Goal: Communication & Community: Answer question/provide support

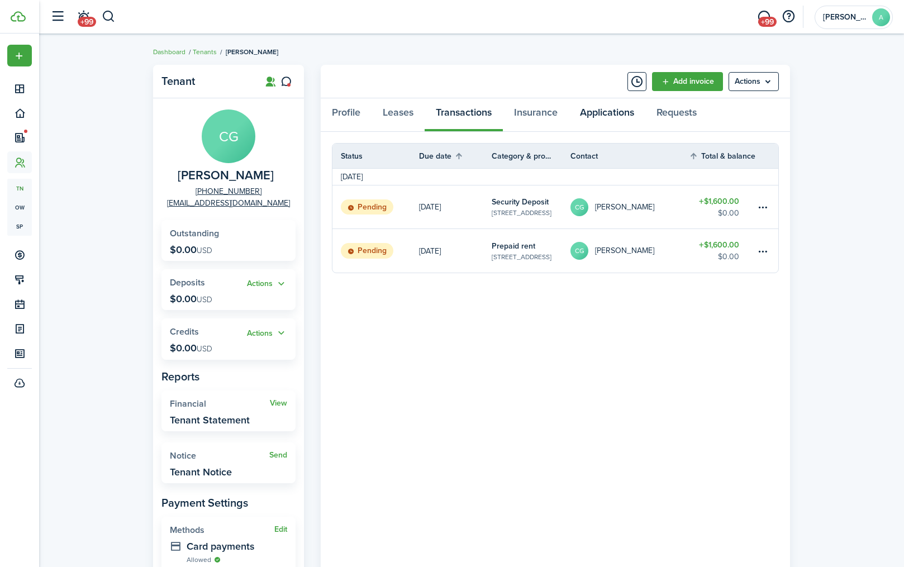
click at [591, 116] on link "Applications" at bounding box center [607, 115] width 77 height 34
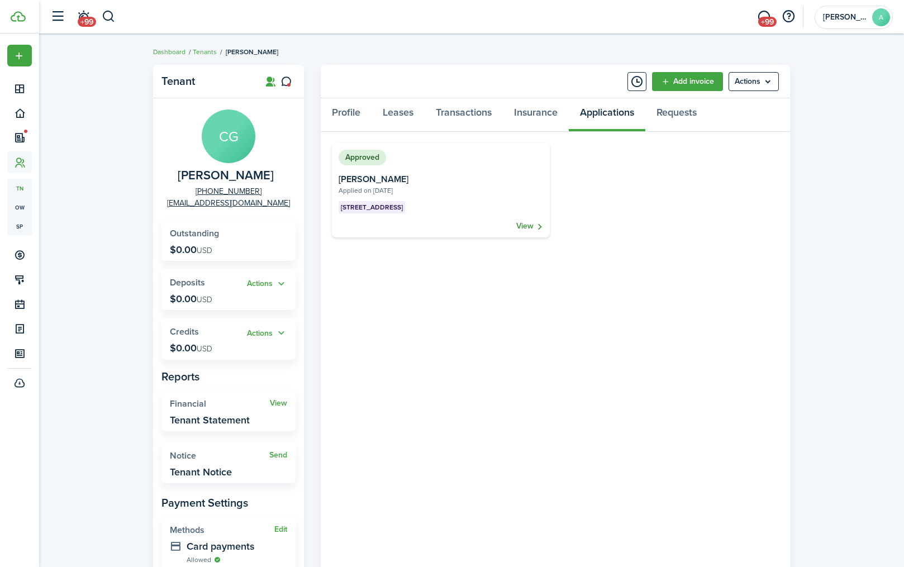
click at [527, 226] on link "View" at bounding box center [529, 226] width 27 height 11
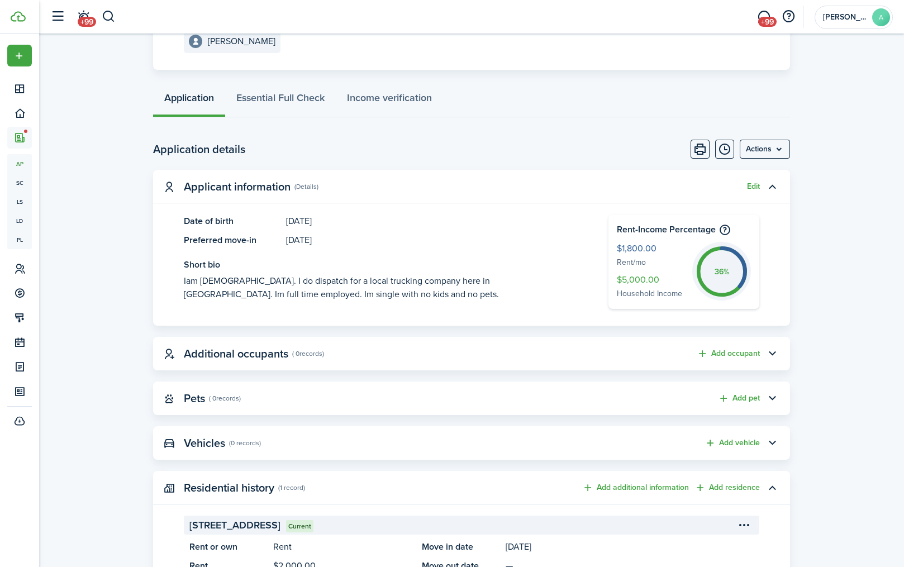
scroll to position [216, 0]
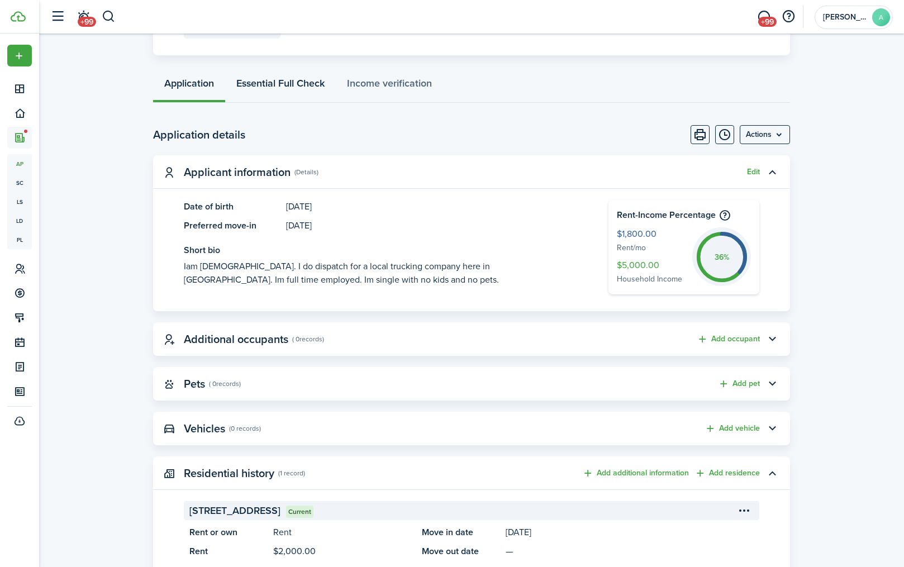
click at [292, 84] on link "Essential Full Check" at bounding box center [280, 86] width 111 height 34
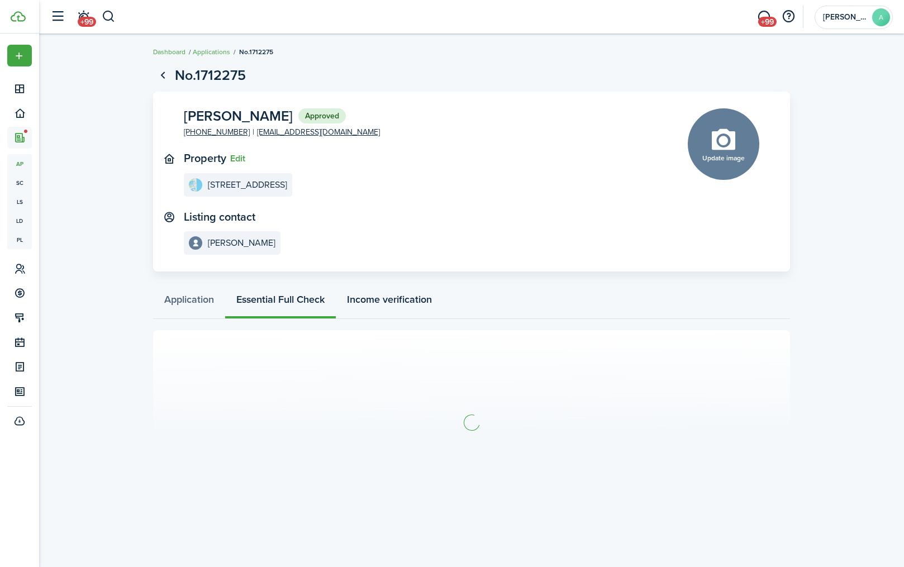
click at [396, 304] on link "Income verification" at bounding box center [389, 302] width 107 height 34
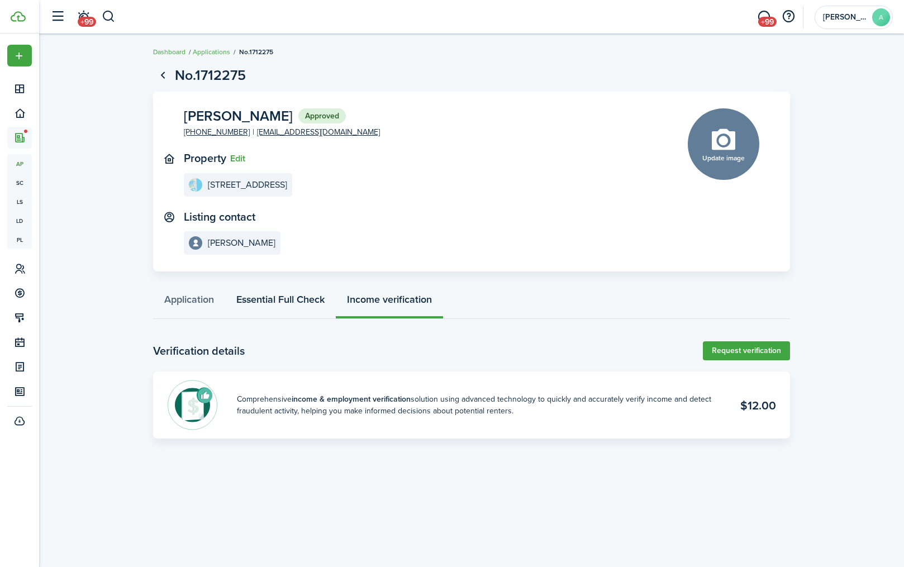
click at [301, 295] on link "Essential Full Check" at bounding box center [280, 302] width 111 height 34
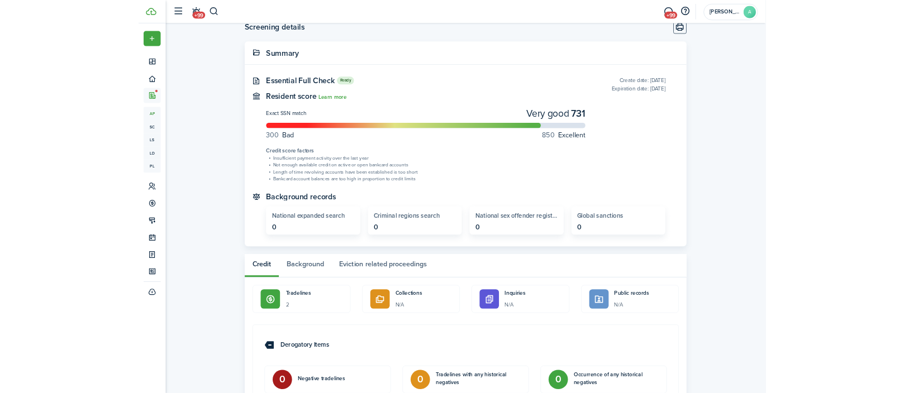
scroll to position [221, 0]
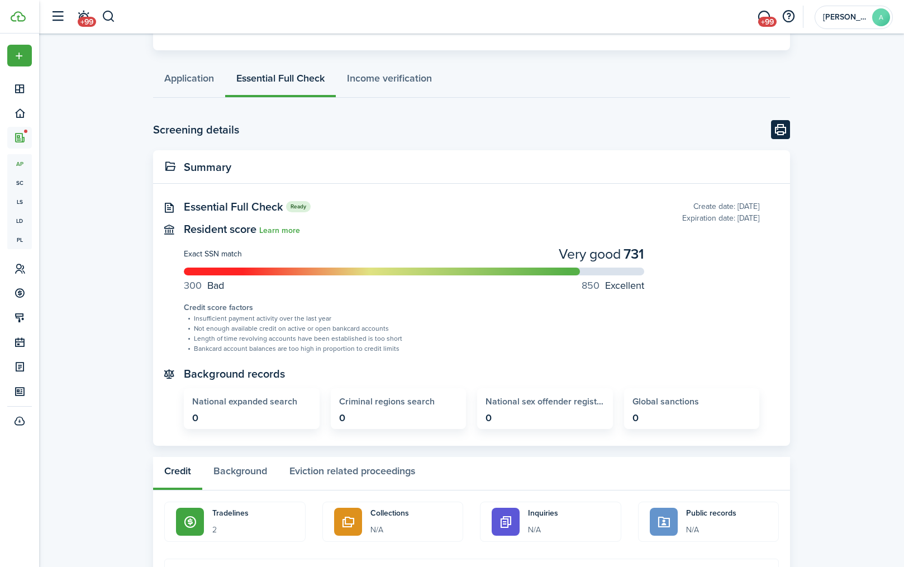
click at [788, 124] on button "Print" at bounding box center [780, 129] width 19 height 19
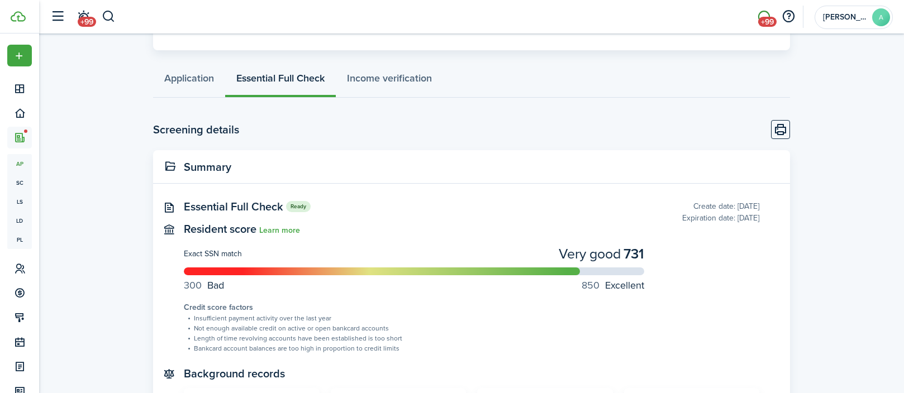
click at [763, 17] on span "+99" at bounding box center [767, 22] width 18 height 10
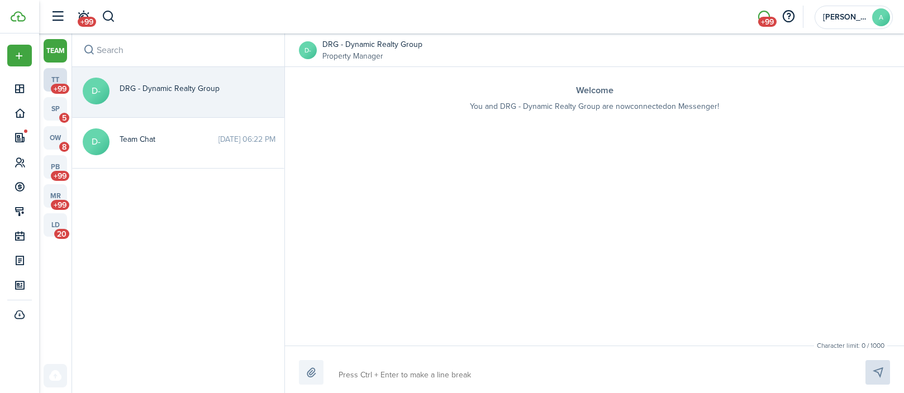
click at [54, 78] on link "tt +99" at bounding box center [55, 79] width 23 height 23
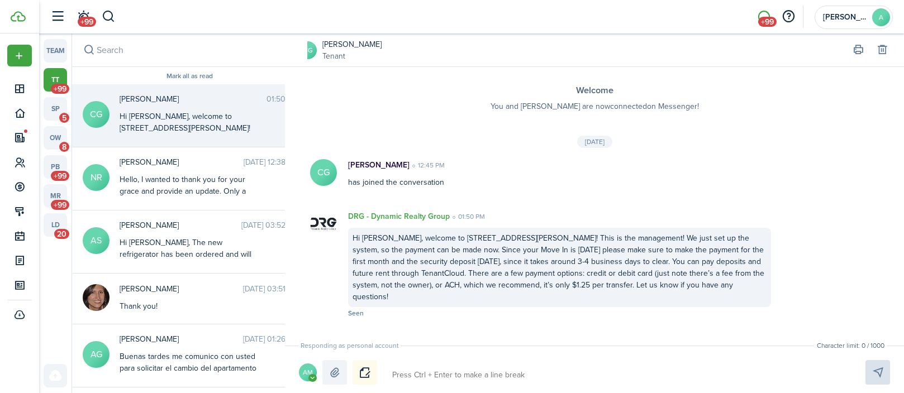
click at [158, 112] on div "Hi [PERSON_NAME], welcome to [STREET_ADDRESS][PERSON_NAME]! This is the managem…" at bounding box center [190, 205] width 140 height 188
click at [307, 372] on avatar-text "AM" at bounding box center [308, 373] width 18 height 18
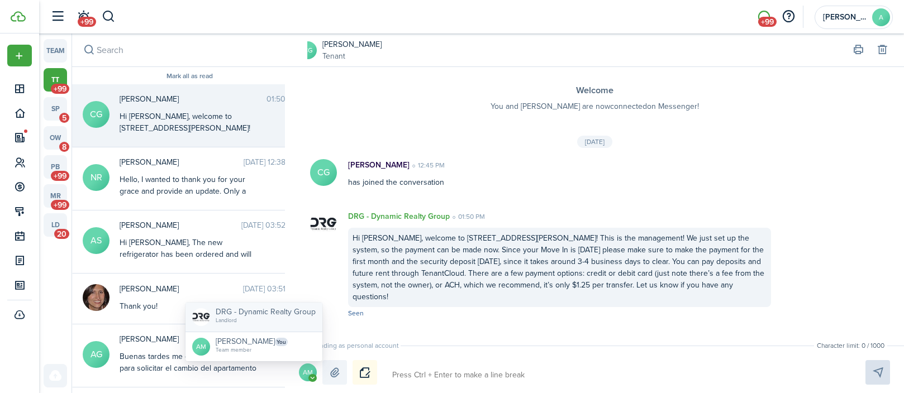
click at [296, 316] on span "DRG - Dynamic Realty Group" at bounding box center [266, 312] width 100 height 12
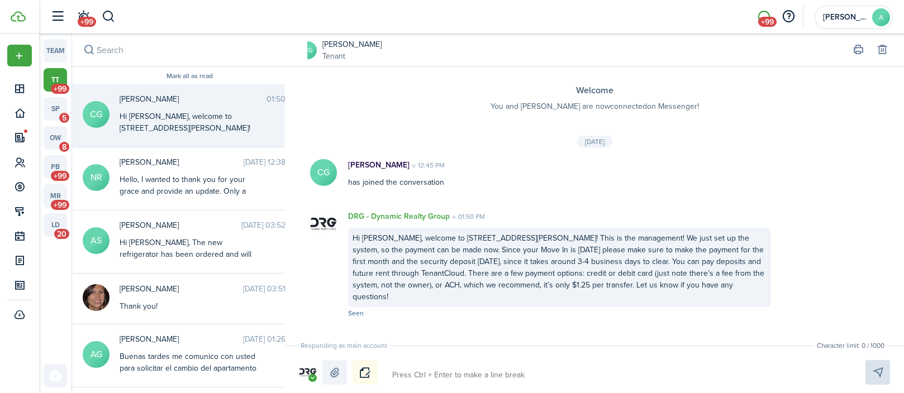
click at [431, 373] on textarea at bounding box center [615, 375] width 455 height 19
type textarea "W"
type textarea "We"
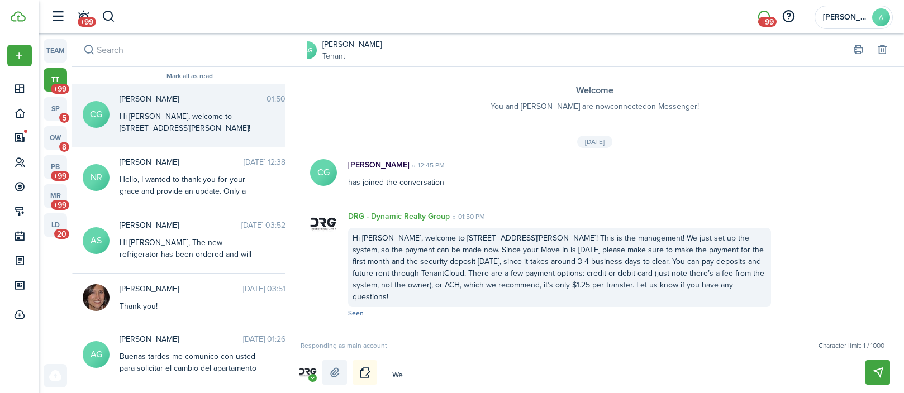
type textarea "We"
type textarea "We j"
type textarea "We ju"
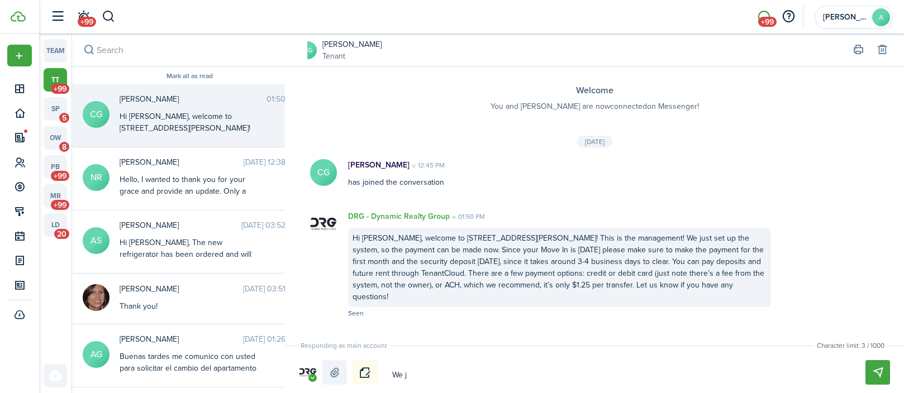
type textarea "We ju"
type textarea "We jus"
type textarea "We just"
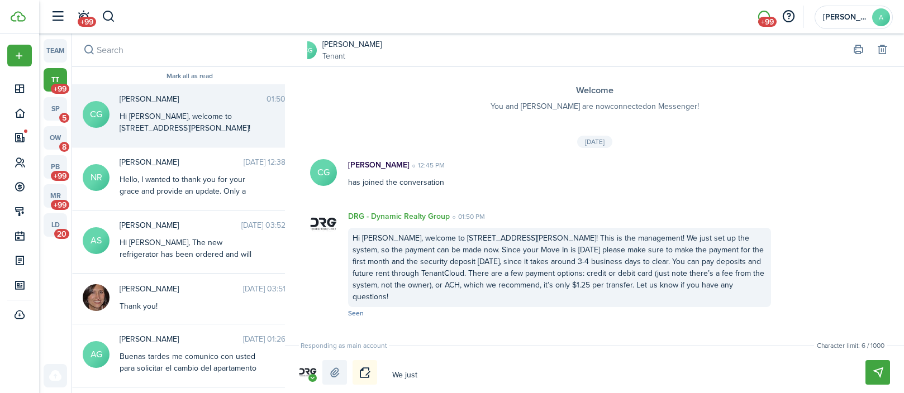
type textarea "We just"
type textarea "We just u"
type textarea "We just up"
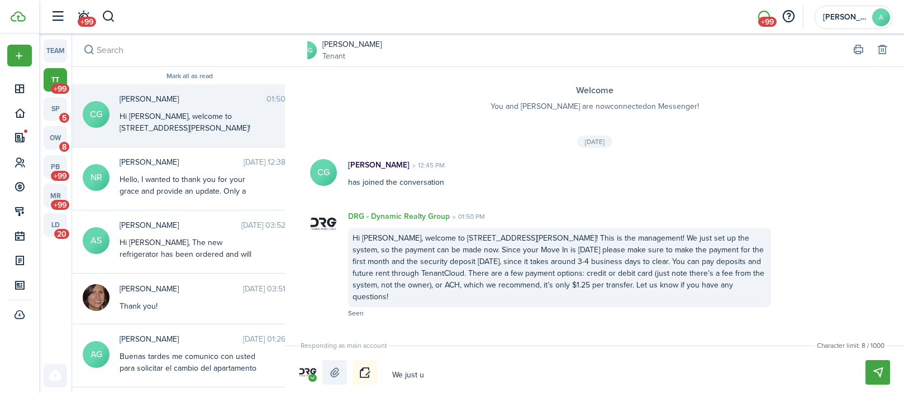
type textarea "We just up"
type textarea "We just upl"
type textarea "We just uplo"
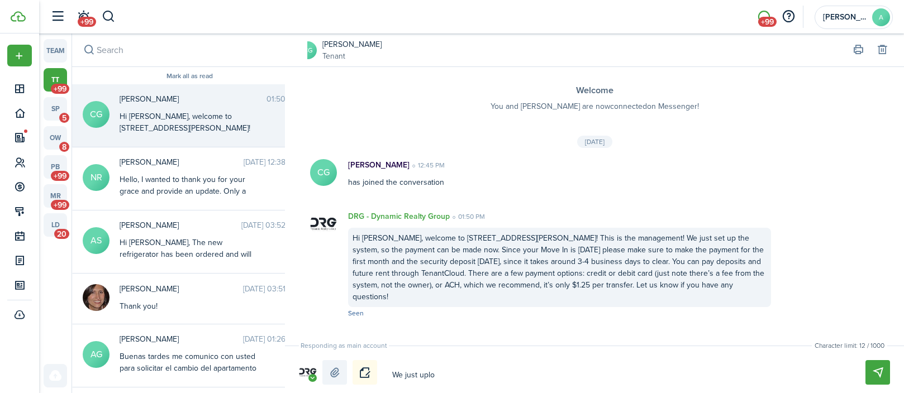
type textarea "We just uploa"
type textarea "We just upload"
type textarea "We just uploade"
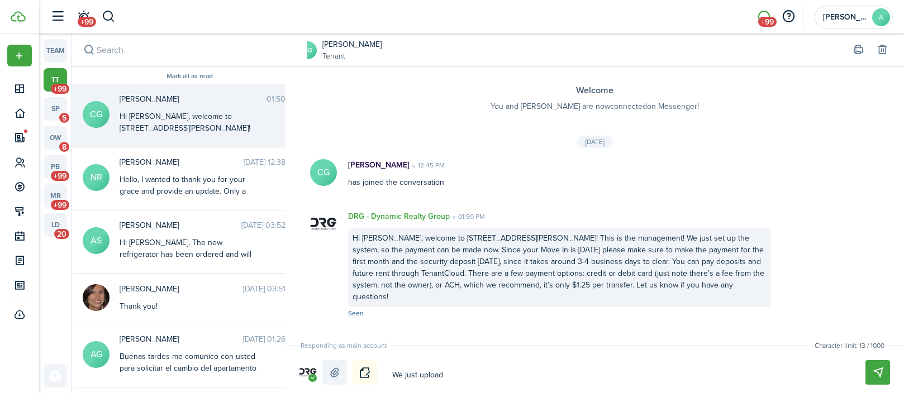
type textarea "We just uploade"
type textarea "We just uploaded"
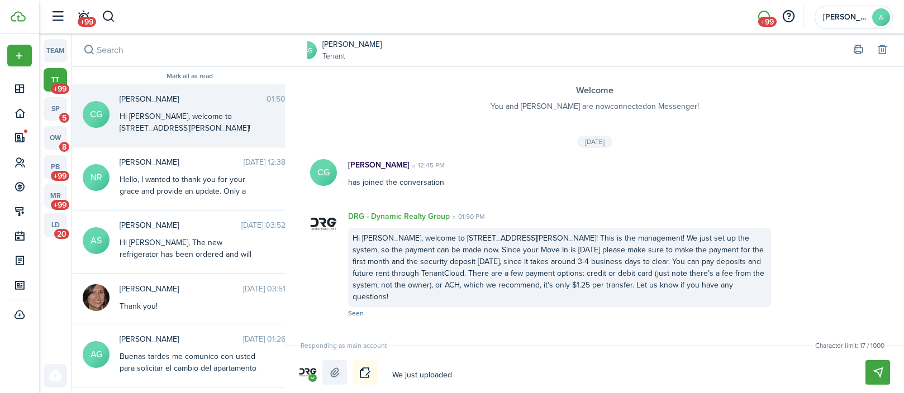
type textarea "We just uploaded t"
type textarea "We just uploaded th"
type textarea "We just uploaded the"
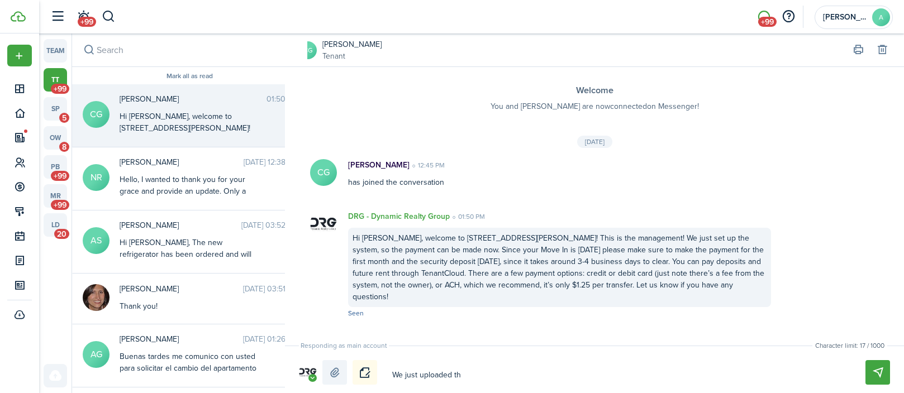
type textarea "We just uploaded the"
type textarea "We just uploaded the f"
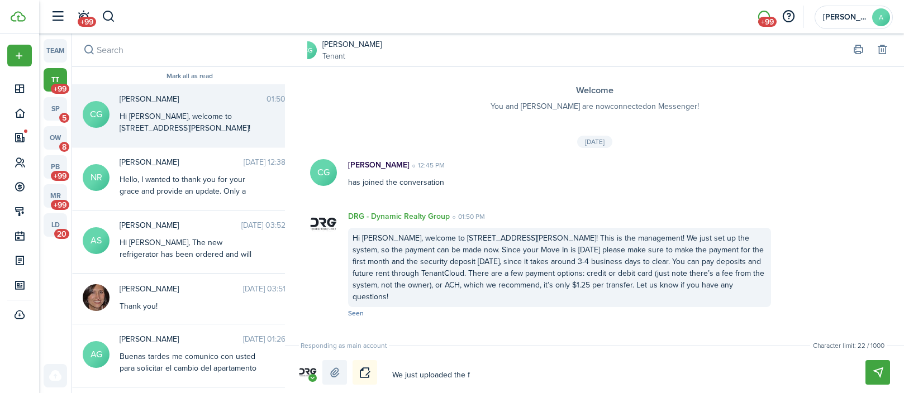
type textarea "We just uploaded the fu"
type textarea "We just uploaded the ful"
type textarea "We just uploaded the full"
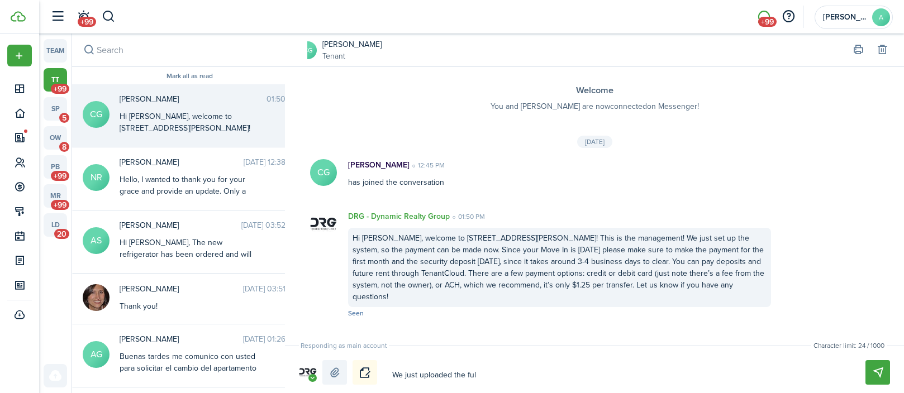
type textarea "We just uploaded the full"
type textarea "We just uploaded the fully"
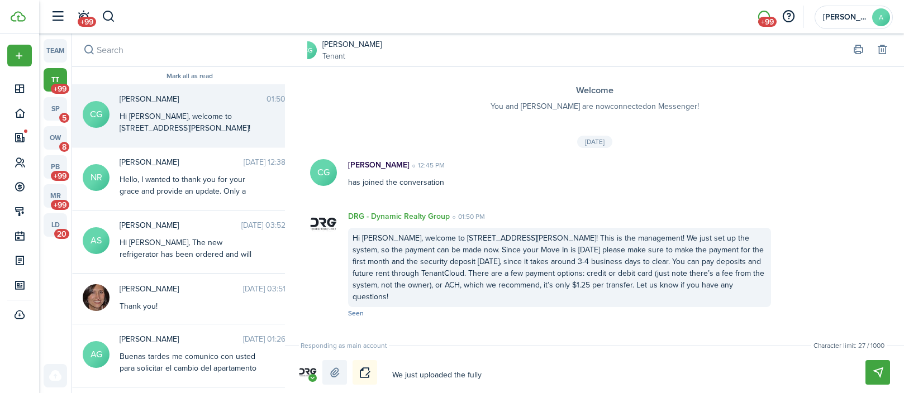
type textarea "We just uploaded the fully e"
type textarea "We just uploaded the fully ex"
type textarea "We just uploaded the fully exe"
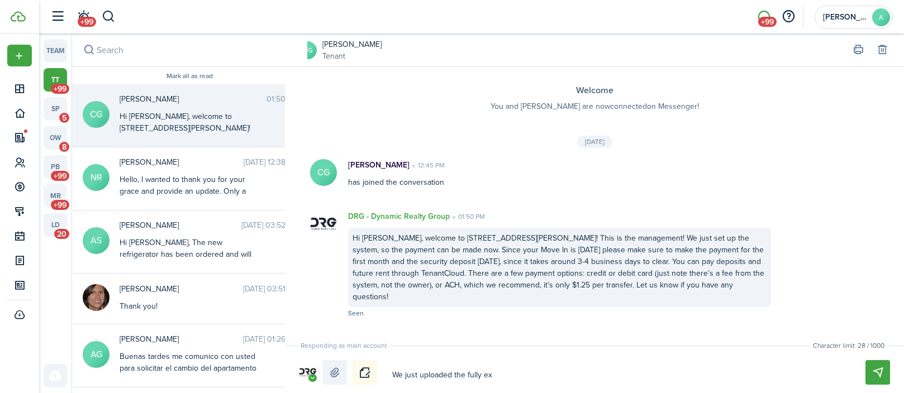
type textarea "We just uploaded the fully exe"
type textarea "We just uploaded the fully exec"
type textarea "We just uploaded the fully execu"
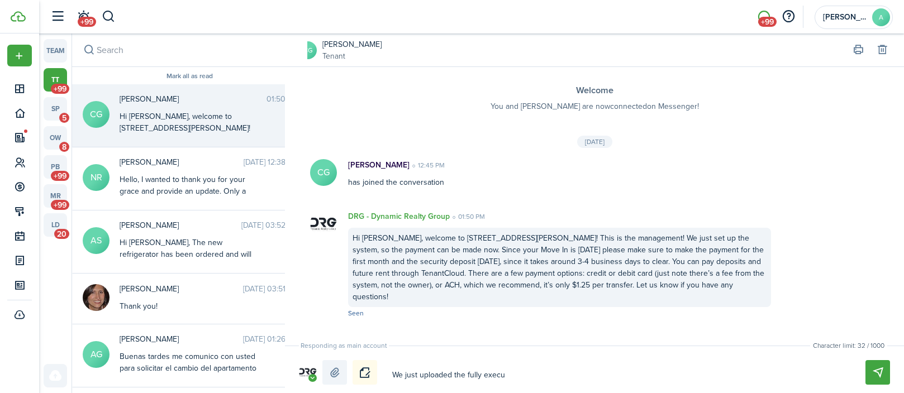
type textarea "We just uploaded the fully execue"
type textarea "We just uploaded the fully execuet"
type textarea "We just uploaded the fully execuetd"
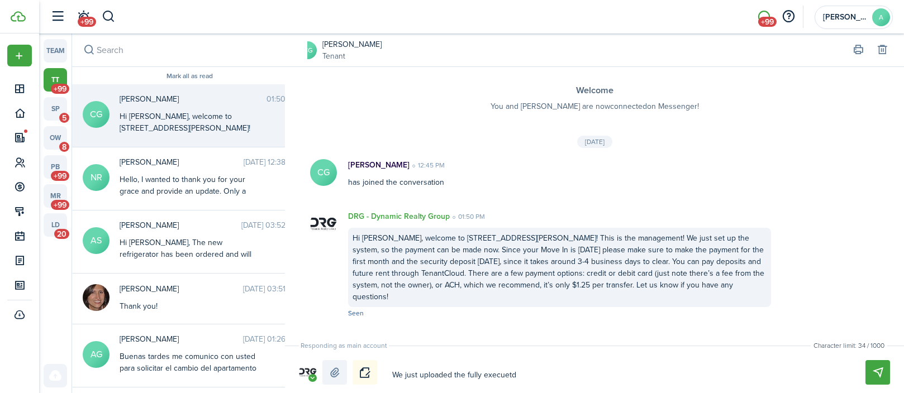
type textarea "We just uploaded the fully execuetd"
type textarea "We just uploaded the fully execuetde"
type textarea "We just uploaded the fully executed"
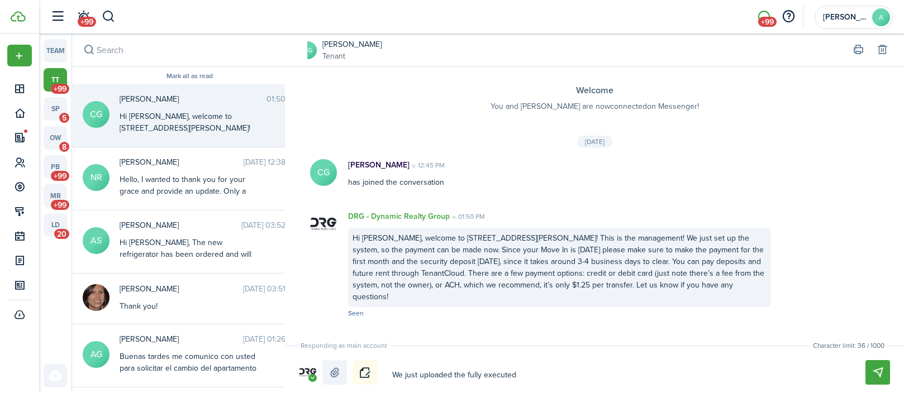
type textarea "We just uploaded the fully executed l"
type textarea "We just uploaded the fully executed le"
type textarea "We just uploaded the fully executed [PERSON_NAME]"
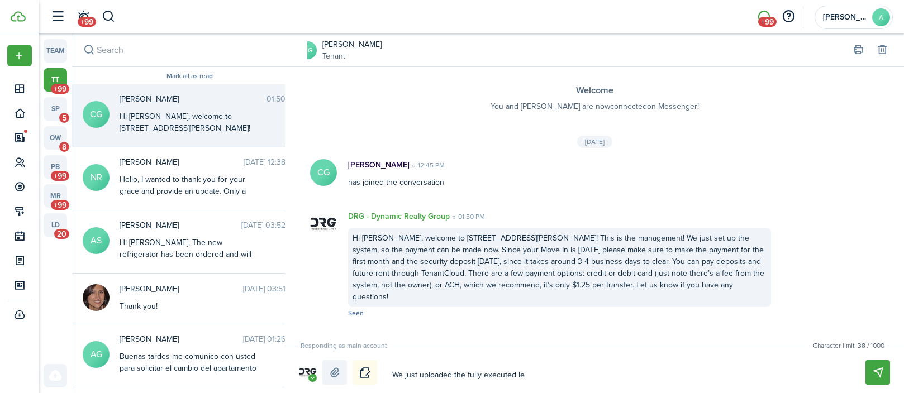
type textarea "We just uploaded the fully executed [PERSON_NAME]"
type textarea "We just uploaded the fully executed leas"
type textarea "We just uploaded the fully executed lease"
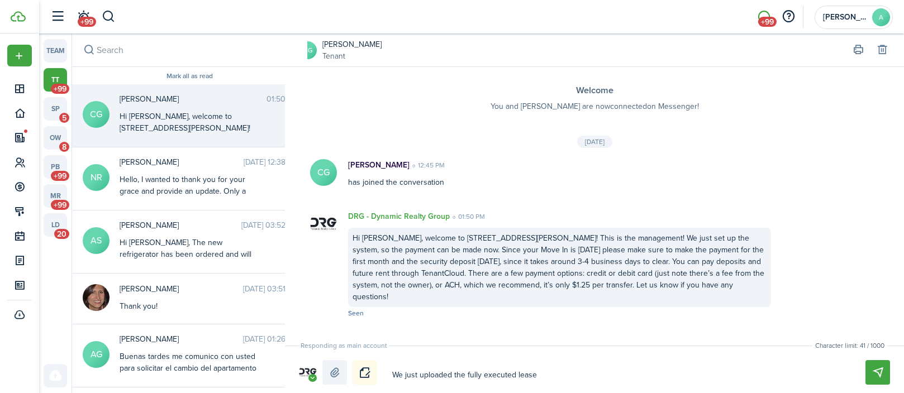
type textarea "We just uploaded the fully executed lease"
click at [431, 373] on textarea "We just uploaded the fully executed lease" at bounding box center [615, 375] width 455 height 19
type textarea "We just upl+oaded the fully executed lease"
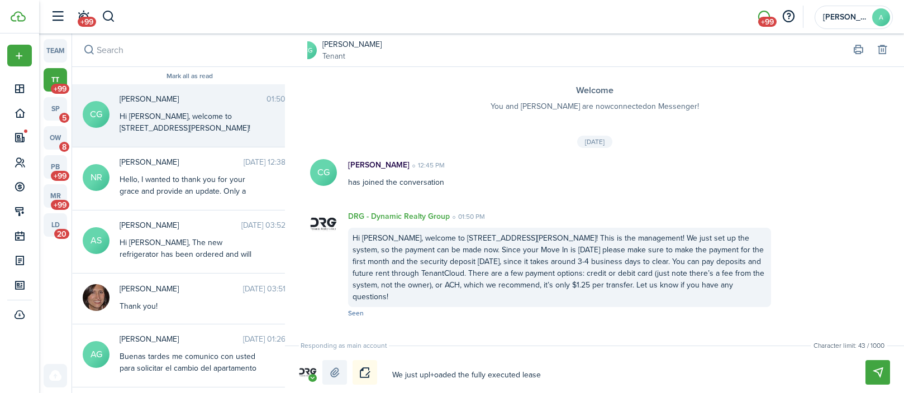
type textarea "We just upl+ oaded the fully executed lease"
type textarea "We just upl+ noaded the fully executed lease"
type textarea "We just upl+ nooaded the fully executed lease"
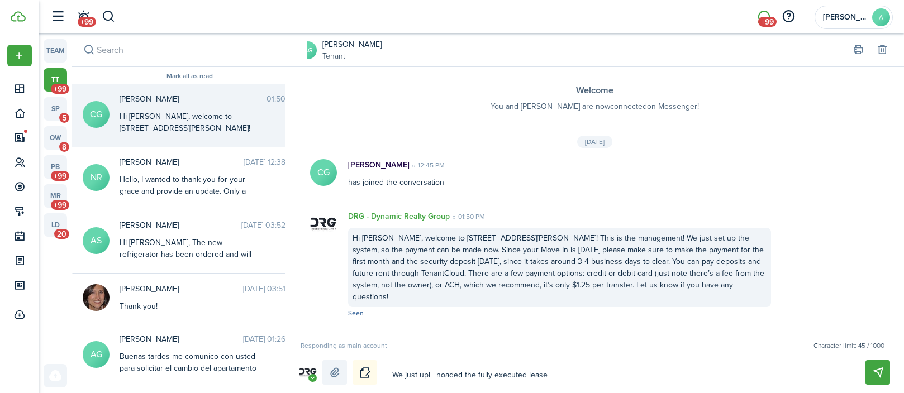
type textarea "We just upl+ nooaded the fully executed lease"
type textarea "We just upl+ notoaded the fully executed lease"
type textarea "We just upl+ notioaded the fully executed lease"
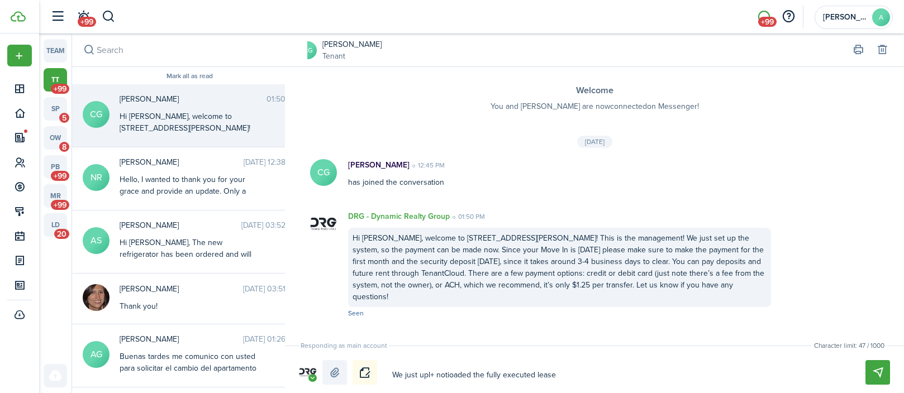
type textarea "We just upl+ noticoaded the fully executed lease"
type textarea "We just upl+ noticeoaded the fully executed lease"
type textarea "We just upl+ notice oaded the fully executed lease"
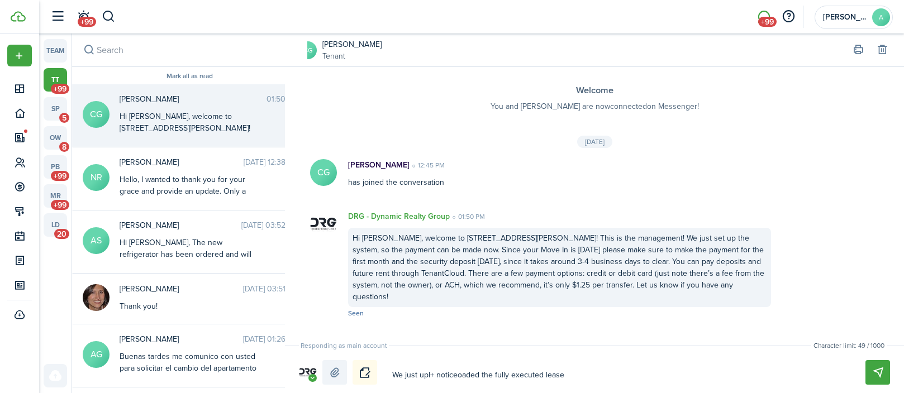
type textarea "We just upl+ notice oaded the fully executed lease"
type textarea "We just upl+ notice ooaded the fully executed lease"
type textarea "We just upl+ notice ofoaded the fully executed lease"
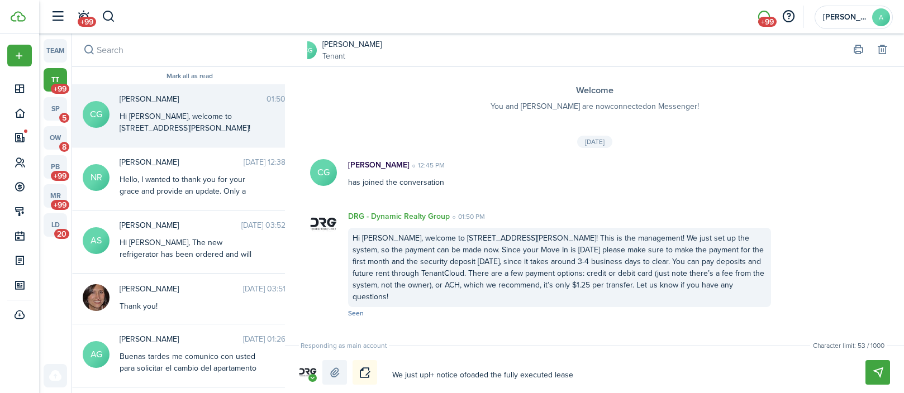
type textarea "We just upl+ notice of oaded the fully executed lease"
type textarea "We just upl+ notice of toaded the fully executed lease"
type textarea "We just upl+ notice of teoaded the fully executed lease"
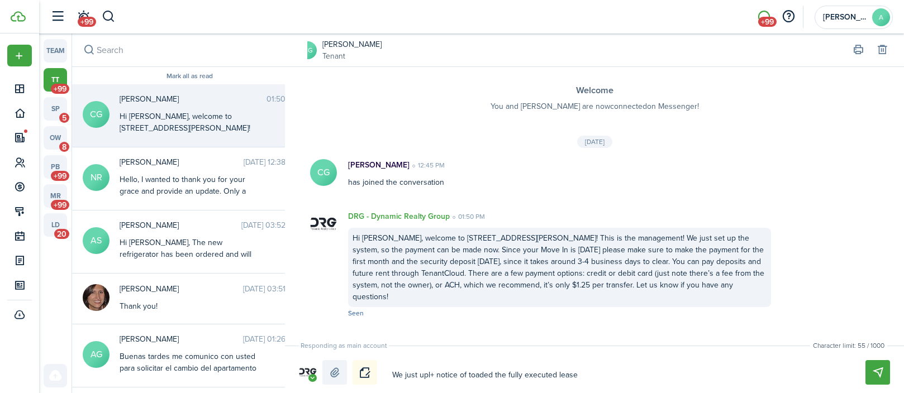
type textarea "We just upl+ notice of teoaded the fully executed lease"
type textarea "We just upl+ notice of tenoaded the fully executed lease"
type textarea "We just upl+ notice of tenaoaded the fully executed lease"
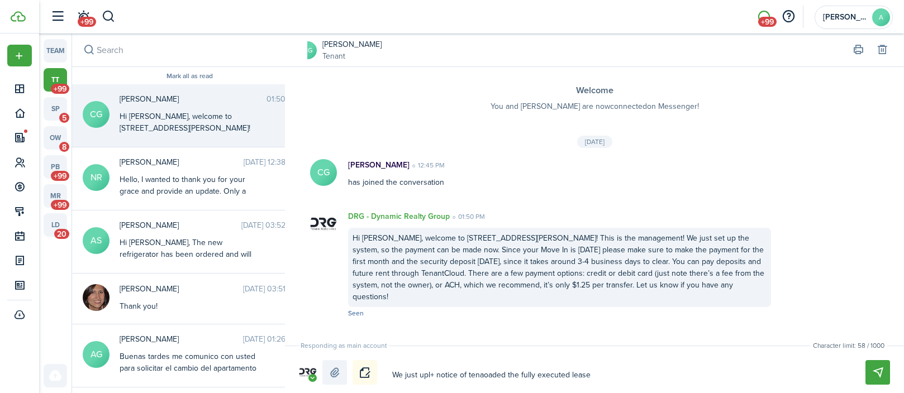
type textarea "We just upl+ notice of tenanoaded the fully executed lease"
type textarea "We just upl+ notice of tenantoaded the fully executed lease"
type textarea "We just upl+ notice of tenant oaded the fully executed lease"
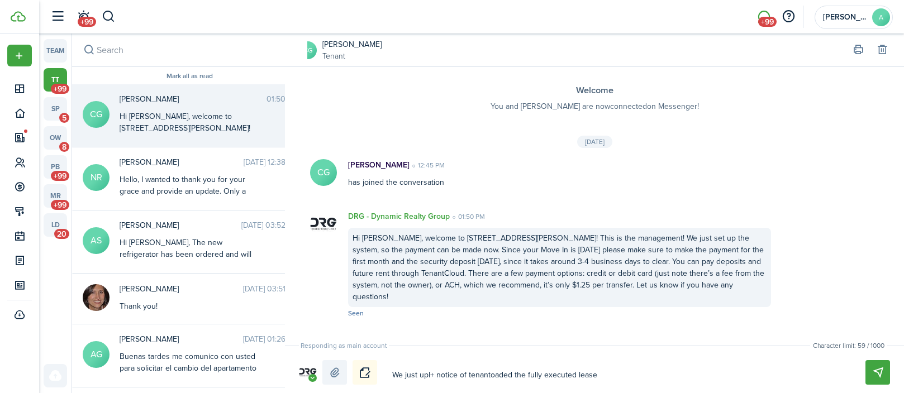
type textarea "We just upl+ notice of tenant oaded the fully executed lease"
click at [430, 377] on textarea "We just upl+ notice of tenant oaded the fully executed lease" at bounding box center [615, 375] width 455 height 19
type textarea "We just uplo+ notice of tenant oaded the fully executed lease"
type textarea "We just uploa+ notice of tenant oaded the fully executed lease"
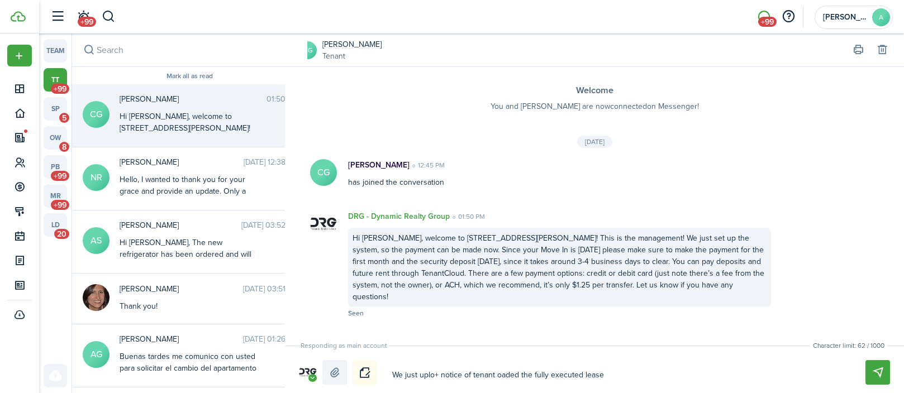
type textarea "We just uploa+ notice of tenant oaded the fully executed lease"
type textarea "We just upload+ notice of tenant oaded the fully executed lease"
type textarea "We just uploade+ notice of tenant oaded the fully executed lease"
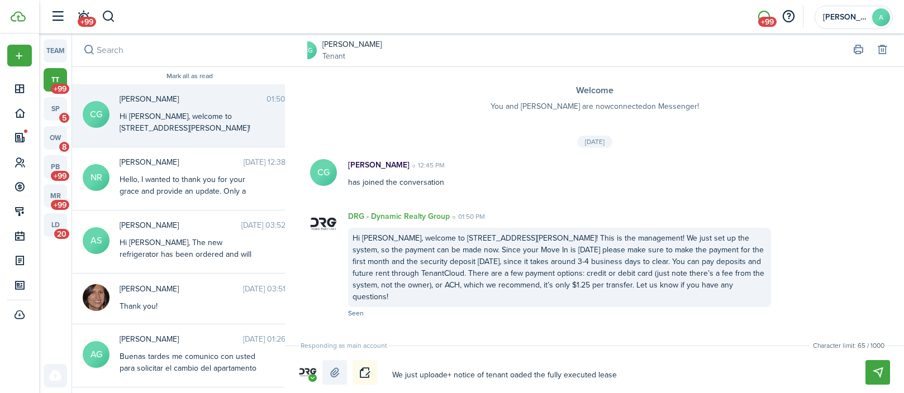
type textarea "We just uploaded+ notice of tenant oaded the fully executed lease"
type textarea "We just uploaded + notice of tenant oaded the fully executed lease"
type textarea "We just uploaded r+ notice of tenant oaded the fully executed lease"
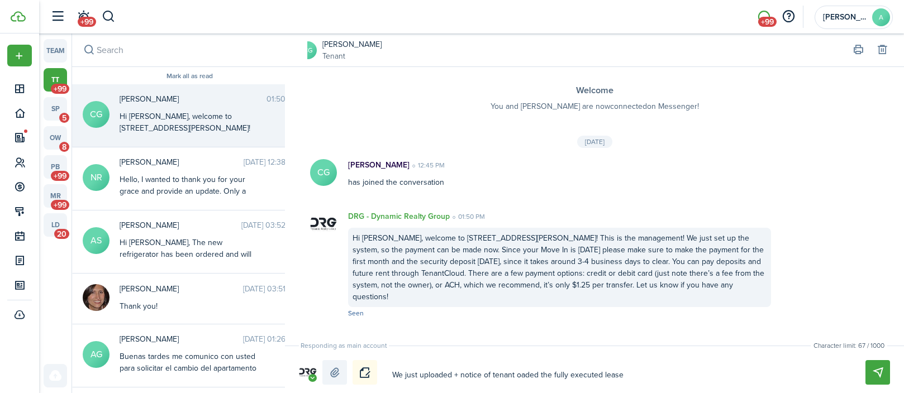
type textarea "We just uploaded r+ notice of tenant oaded the fully executed lease"
type textarea "We just uploaded rg+ notice of tenant oaded the fully executed lease"
type textarea "We just uploaded rge+ notice of tenant oaded the fully executed lease"
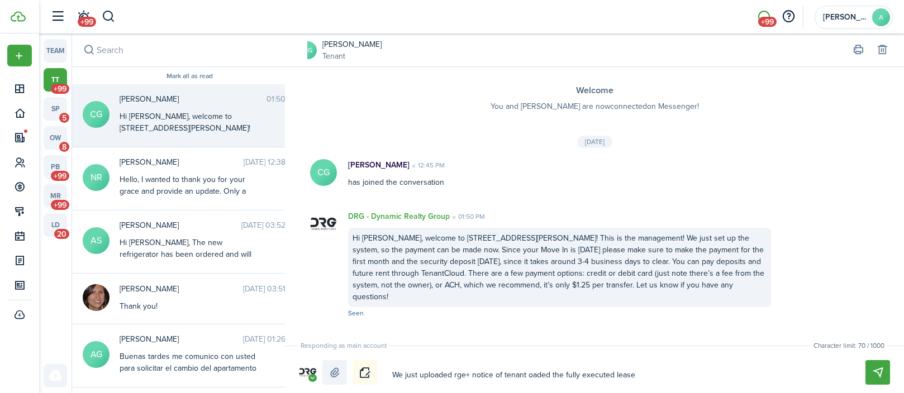
type textarea "We just uploaded age + notice of tenant oaded the fully executed lease"
type textarea "We just uploaded age+ notice of tenant oaded the fully executed lease"
type textarea "We just uploaded ag+ notice of tenant oaded the fully executed lease"
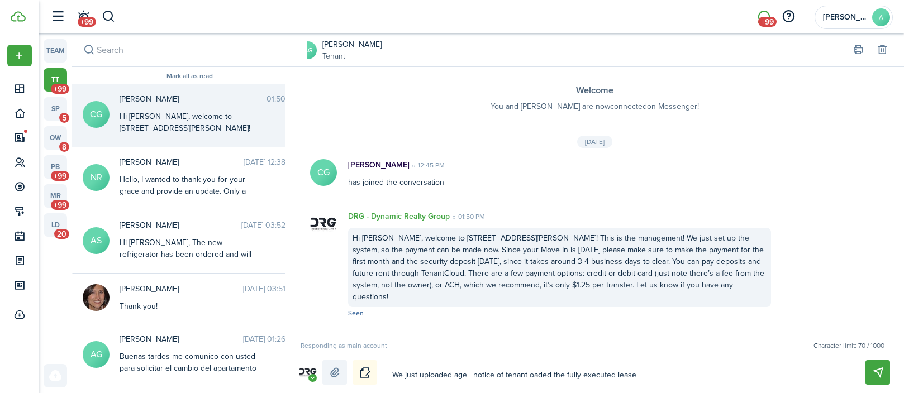
type textarea "We just uploaded ag+ notice of tenant oaded the fully executed lease"
type textarea "We just uploaded a+ notice of tenant oaded the fully executed lease"
type textarea "We just uploaded + notice of tenant oaded the fully executed lease"
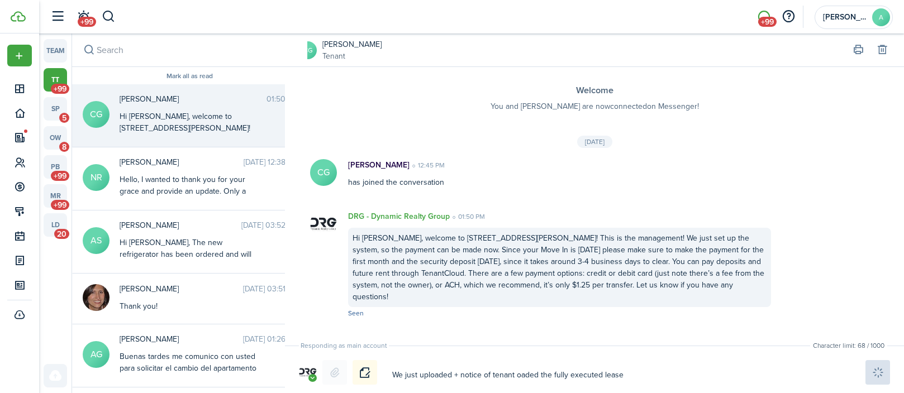
type textarea "We just uploaded t+ notice of tenant oaded the fully executed lease"
type textarea "We just uploaded th+ notice of tenant oaded the fully executed lease"
type textarea "We just uploaded the+ notice of tenant oaded the fully executed lease"
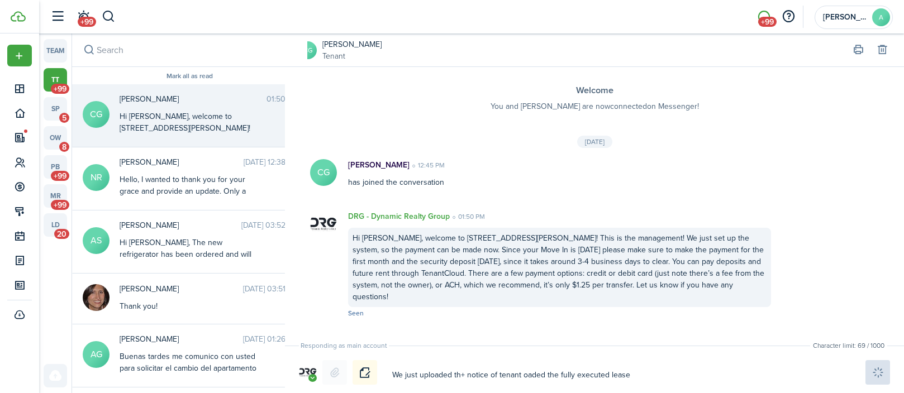
type textarea "We just uploaded the+ notice of tenant oaded the fully executed lease"
type textarea "We just uploaded the + notice of tenant oaded the fully executed lease"
type textarea "We just uploaded the l+ notice of tenant oaded the fully executed lease"
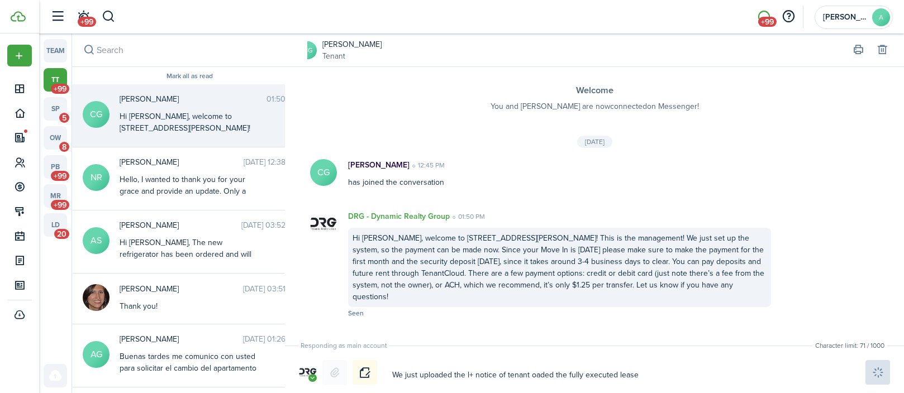
type textarea "We just uploaded the le+ notice of tenant oaded the fully executed lease"
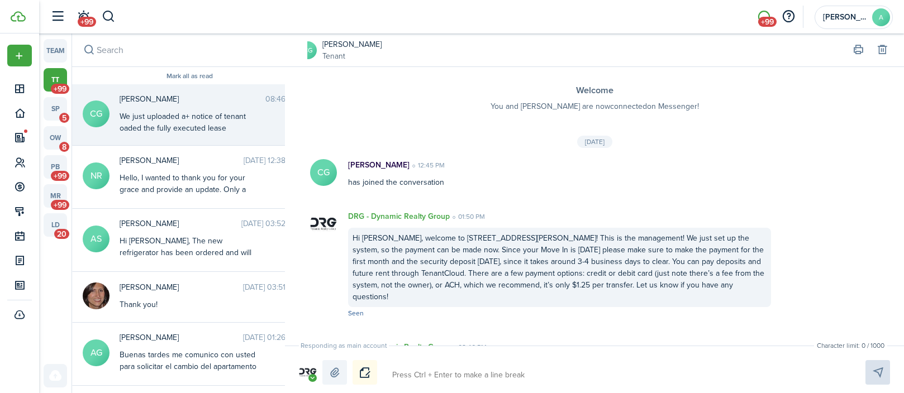
type textarea "a"
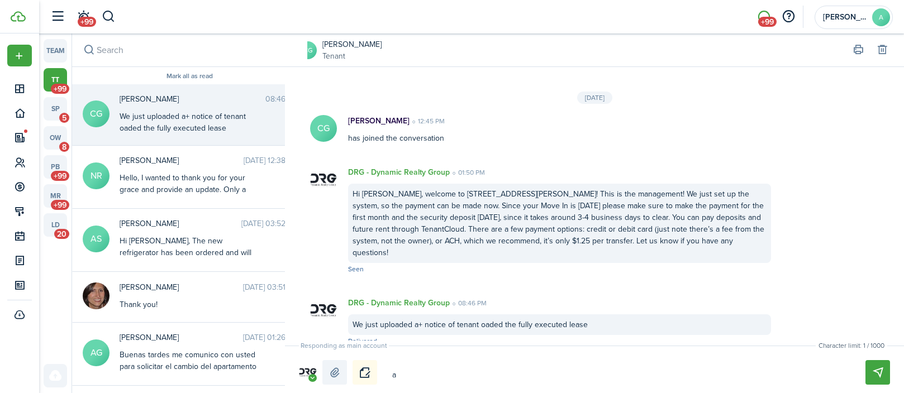
type textarea "a"
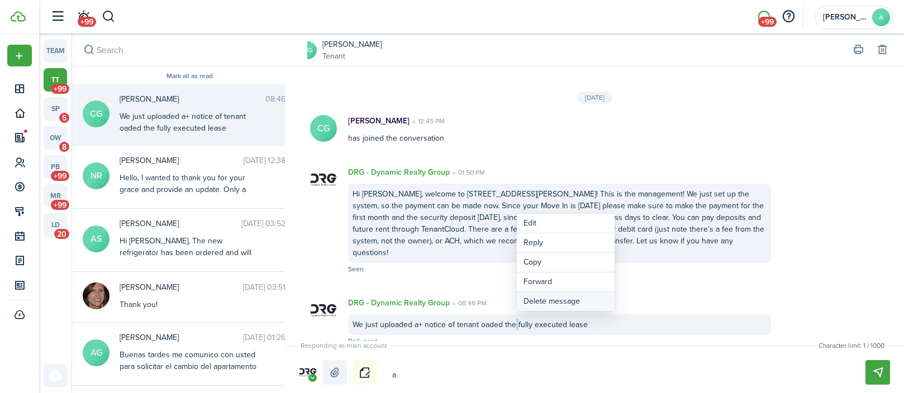
click at [544, 304] on button "Delete message" at bounding box center [566, 301] width 98 height 19
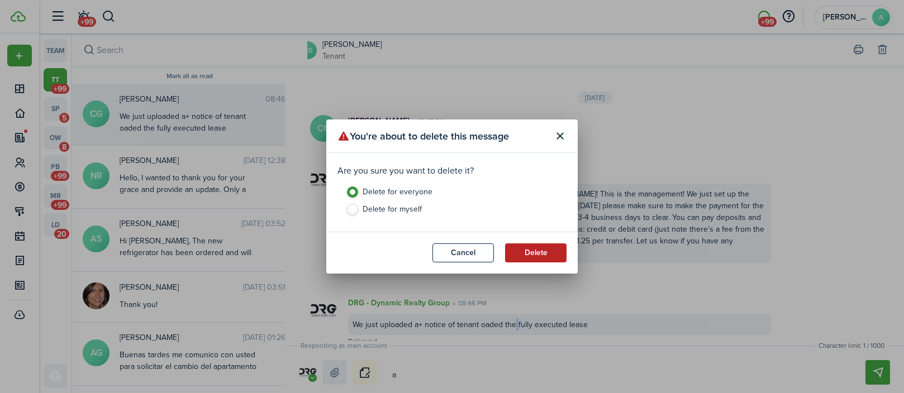
click at [537, 257] on button "Delete" at bounding box center [535, 253] width 61 height 19
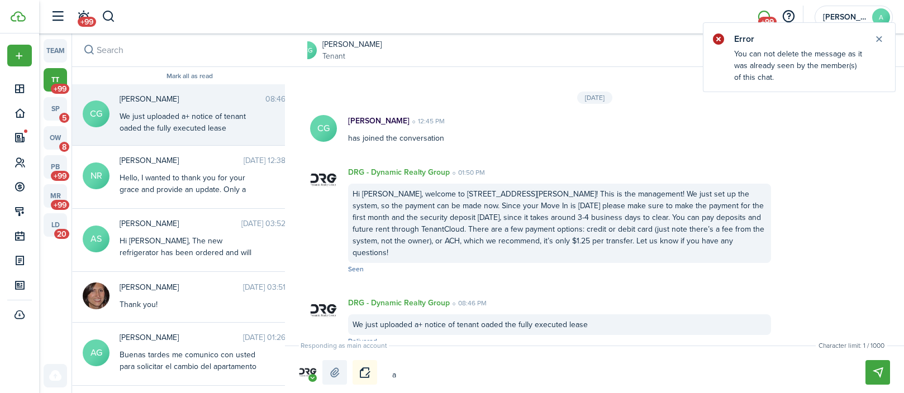
click at [424, 378] on textarea "a" at bounding box center [615, 375] width 455 height 19
type textarea "*"
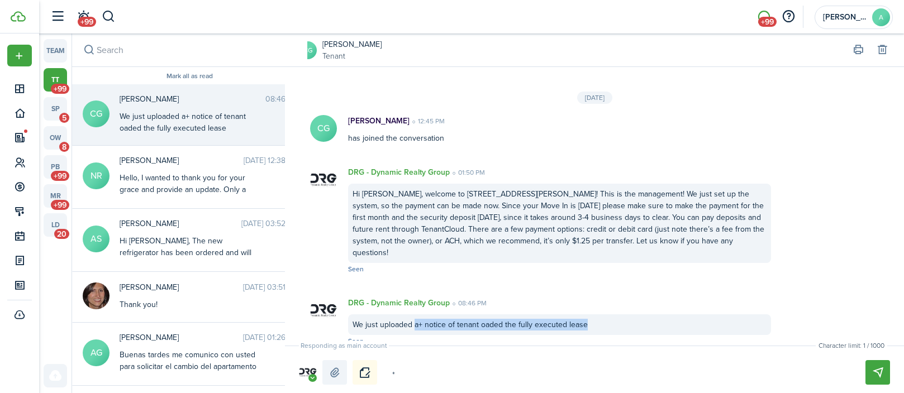
drag, startPoint x: 415, startPoint y: 313, endPoint x: 606, endPoint y: 321, distance: 191.2
click at [606, 321] on div "We just uploaded a+ notice of tenant oaded the fully executed lease" at bounding box center [559, 325] width 423 height 21
copy div "a+ notice of tenant oaded the fully executed lease"
click at [464, 370] on textarea "*" at bounding box center [615, 375] width 455 height 19
paste textarea "a+ notice of tenant oaded the fully executed lease"
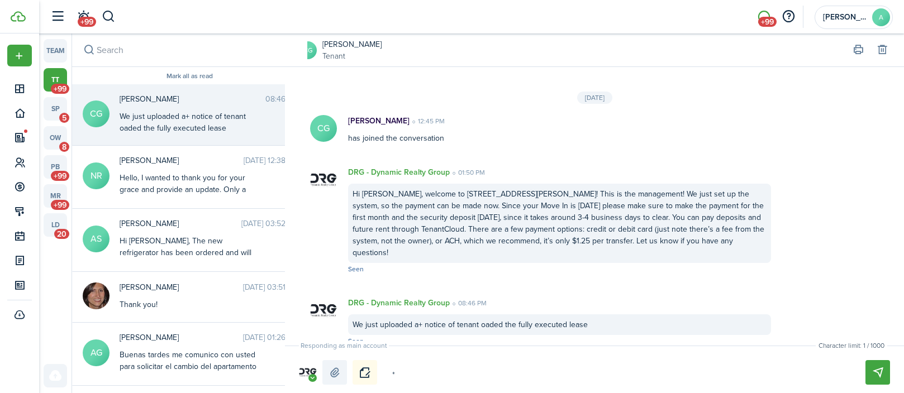
type textarea "*a+ notice of tenant oaded the fully executed lease"
click at [404, 376] on textarea "*a+ notice of tenant oaded the fully executed lease" at bounding box center [615, 375] width 455 height 19
type textarea "*a+notice of tenant oaded the fully executed lease"
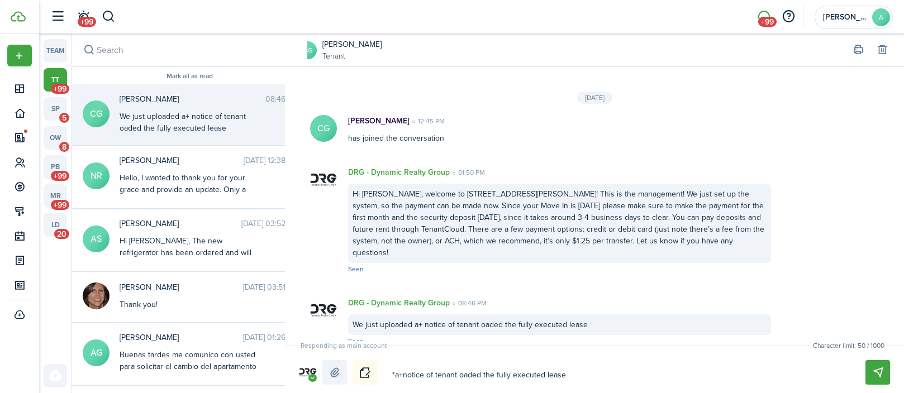
type textarea "*anotice of tenant oaded the fully executed lease"
type textarea "*notice of tenant oaded the fully executed lease"
drag, startPoint x: 451, startPoint y: 376, endPoint x: 397, endPoint y: 375, distance: 54.2
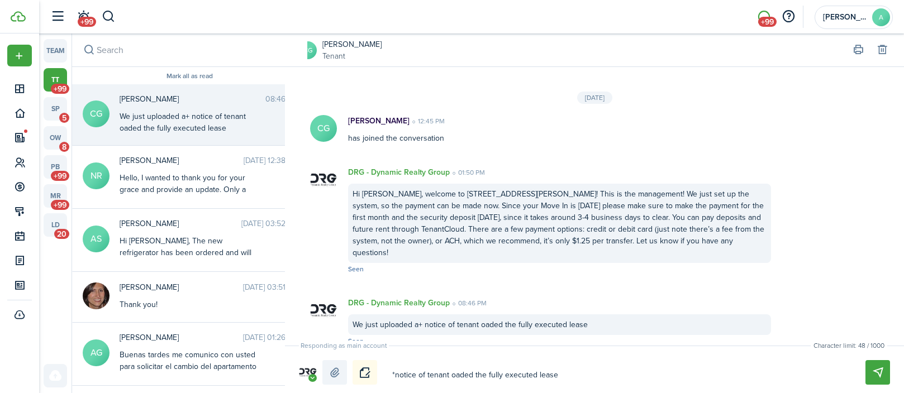
click at [397, 375] on textarea "*notice of tenant oaded the fully executed lease" at bounding box center [615, 375] width 455 height 19
type textarea "*nuoaded the fully executed lease"
type textarea "*nupoaded the fully executed lease"
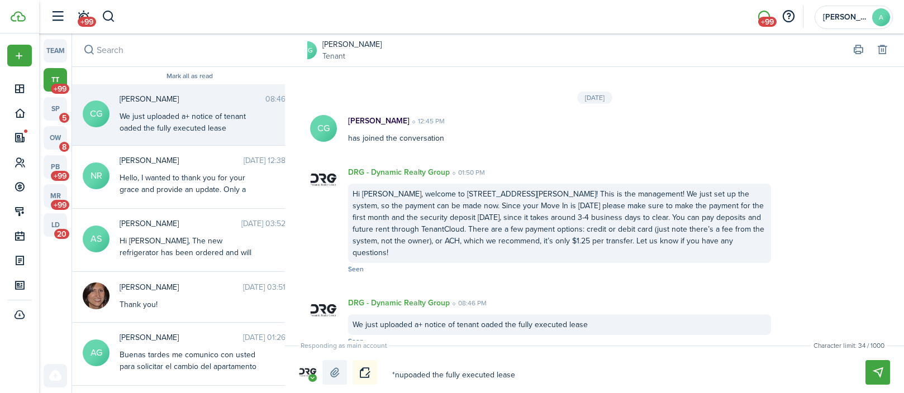
type textarea "*nuoaded the fully executed lease"
type textarea "*noaded the fully executed lease"
type textarea "*oaded the fully executed lease"
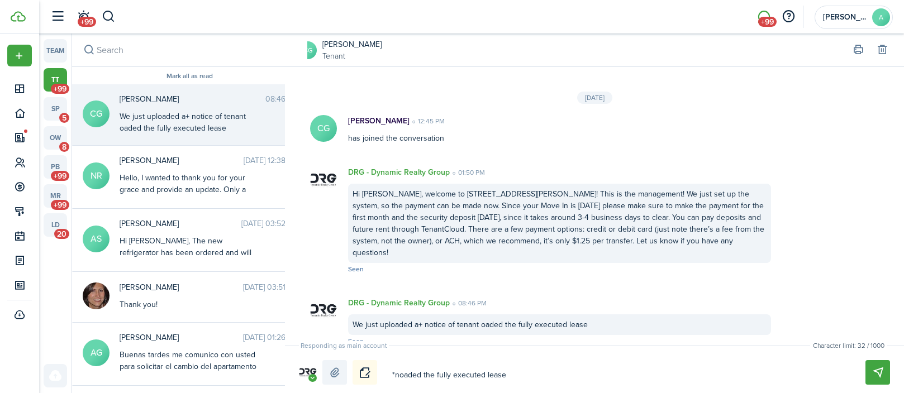
type textarea "*oaded the fully executed lease"
type textarea "*uoaded the fully executed lease"
type textarea "*upoaded the fully executed lease"
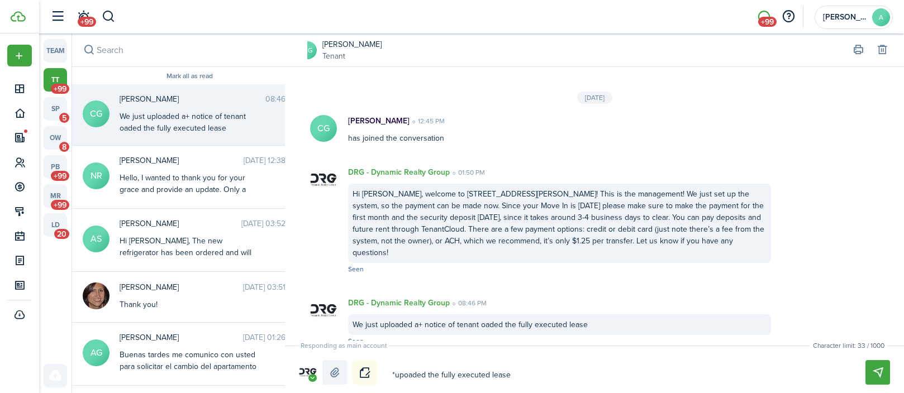
type textarea "*uploaded the fully executed lease"
click at [525, 374] on textarea "*uploaded the fully executed lease" at bounding box center [615, 375] width 455 height 19
type textarea "*uploaded the fully executed lease"
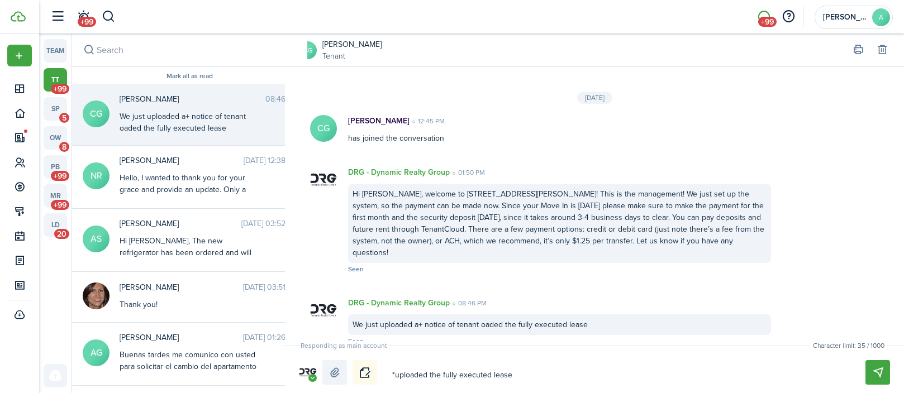
type textarea "*uploaded the fully executed lease +"
drag, startPoint x: 594, startPoint y: 375, endPoint x: 698, endPoint y: 375, distance: 103.9
click at [698, 375] on textarea "*uploaded the fully executed lease + notice of tenant rights (signed by landlor…" at bounding box center [615, 375] width 455 height 19
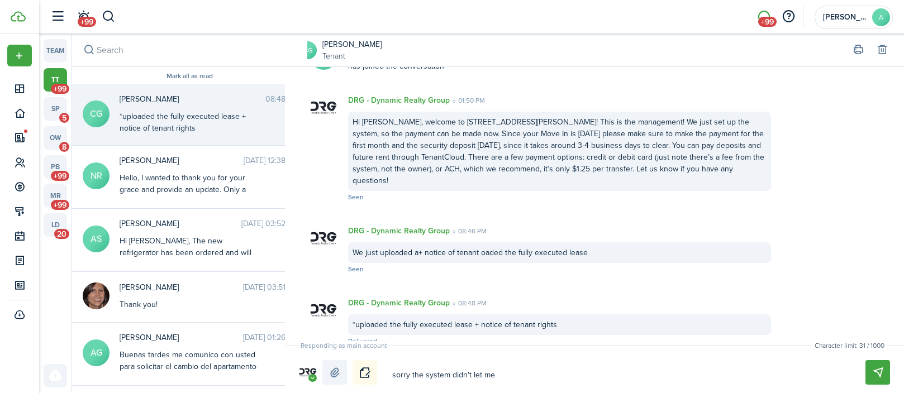
click at [463, 382] on textarea "sorry the system didn't let me" at bounding box center [615, 375] width 455 height 19
click at [463, 379] on textarea "sorry the system didn't let me" at bounding box center [615, 375] width 455 height 19
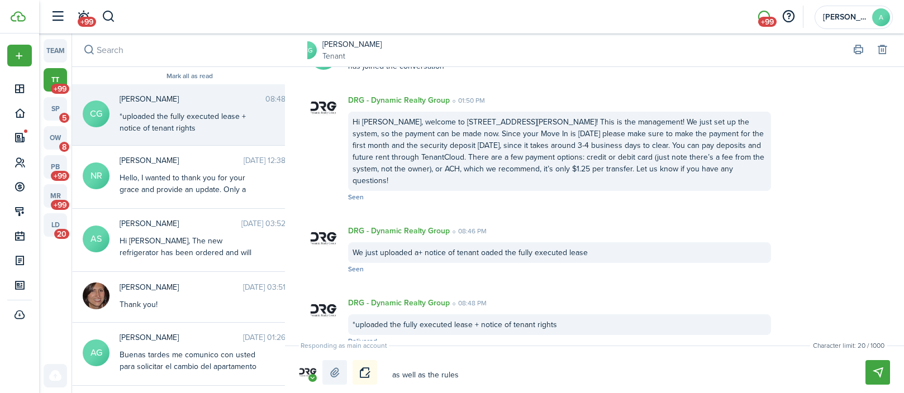
click at [443, 378] on textarea "as well as the rules" at bounding box center [615, 375] width 455 height 19
click at [440, 377] on textarea "as well as the rules" at bounding box center [615, 375] width 455 height 19
click at [499, 368] on textarea "as well as the signed rules" at bounding box center [615, 375] width 455 height 19
click at [499, 378] on textarea "as well as the signed rules" at bounding box center [615, 375] width 455 height 19
